Goal: Information Seeking & Learning: Learn about a topic

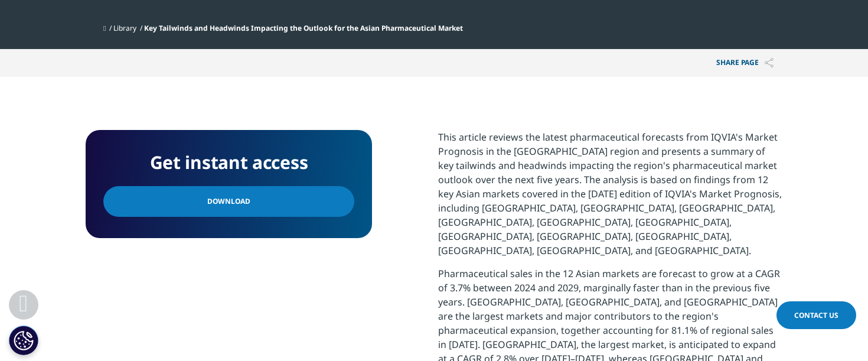
scroll to position [510, 0]
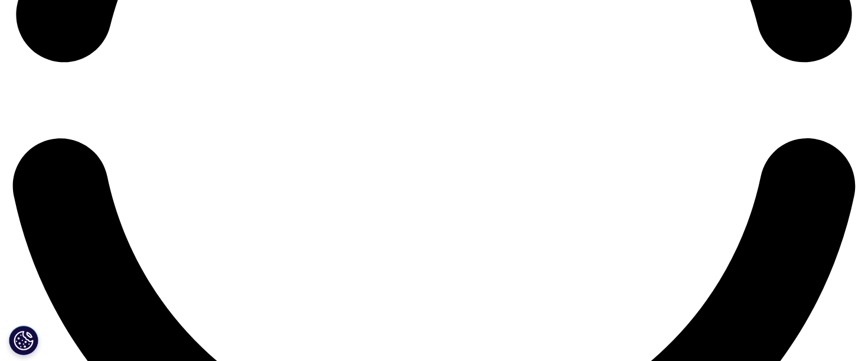
scroll to position [2113, 0]
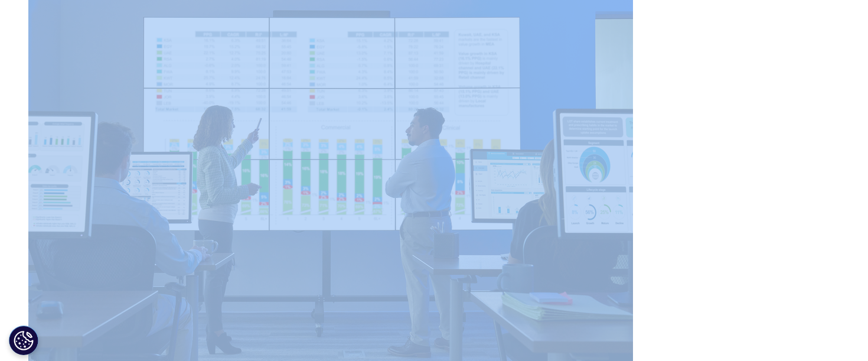
copy body "IQVIA.COM United States Choose a Region Contact Us Explore IQVIA by region As a…"
